Goal: Navigation & Orientation: Find specific page/section

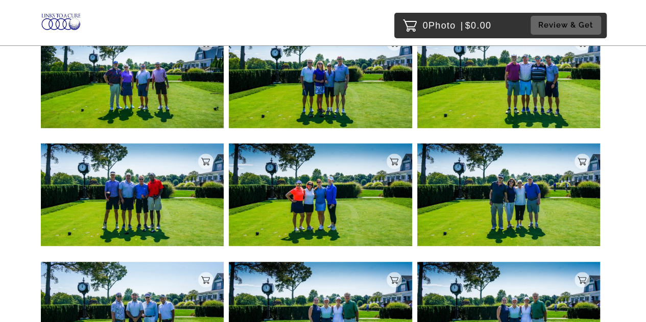
scroll to position [176, 0]
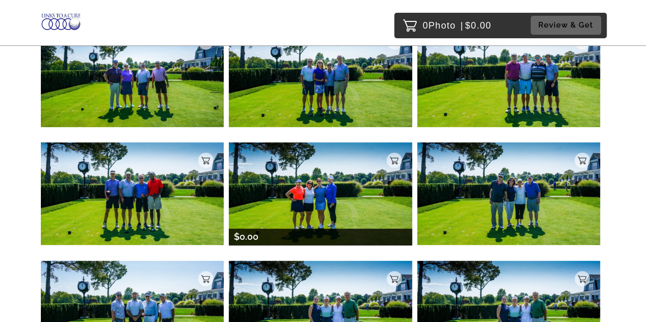
click at [311, 192] on img at bounding box center [320, 193] width 183 height 103
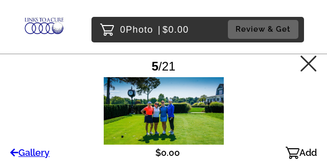
drag, startPoint x: 587, startPoint y: 0, endPoint x: 140, endPoint y: 112, distance: 460.5
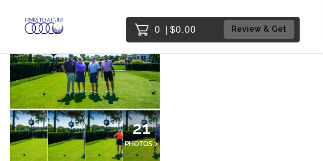
scroll to position [228, 0]
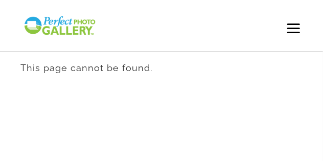
scroll to position [197, 0]
